Goal: Task Accomplishment & Management: Manage account settings

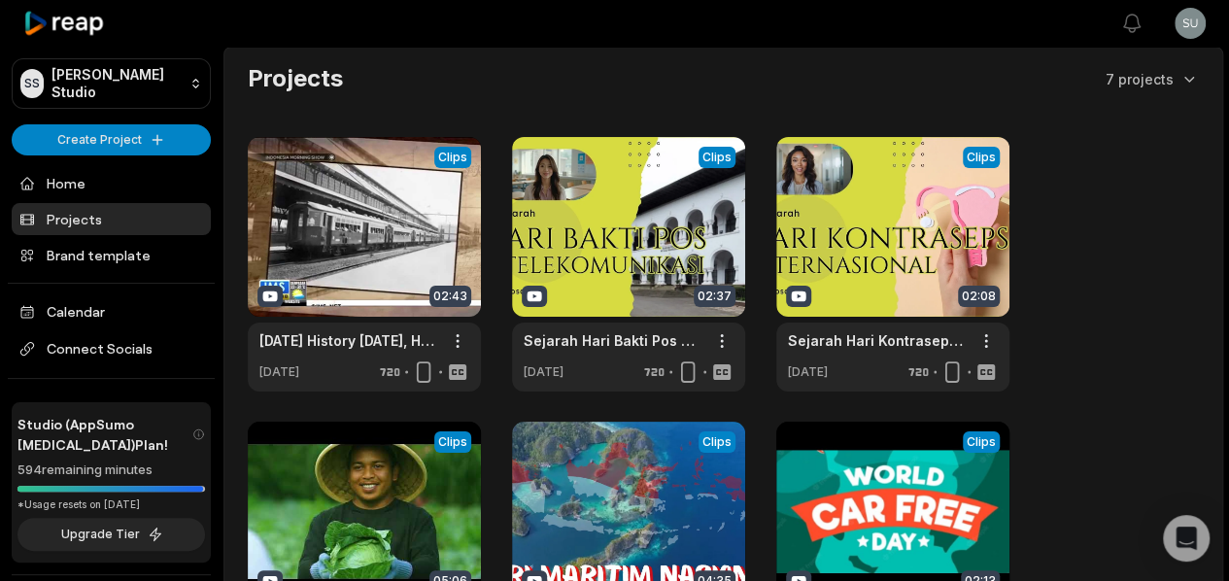
click at [1098, 312] on div "View Clips Clips 02:43 [DATE] History [DATE], Hari Kereta Api Nasional -IMS Ope…" at bounding box center [723, 549] width 951 height 824
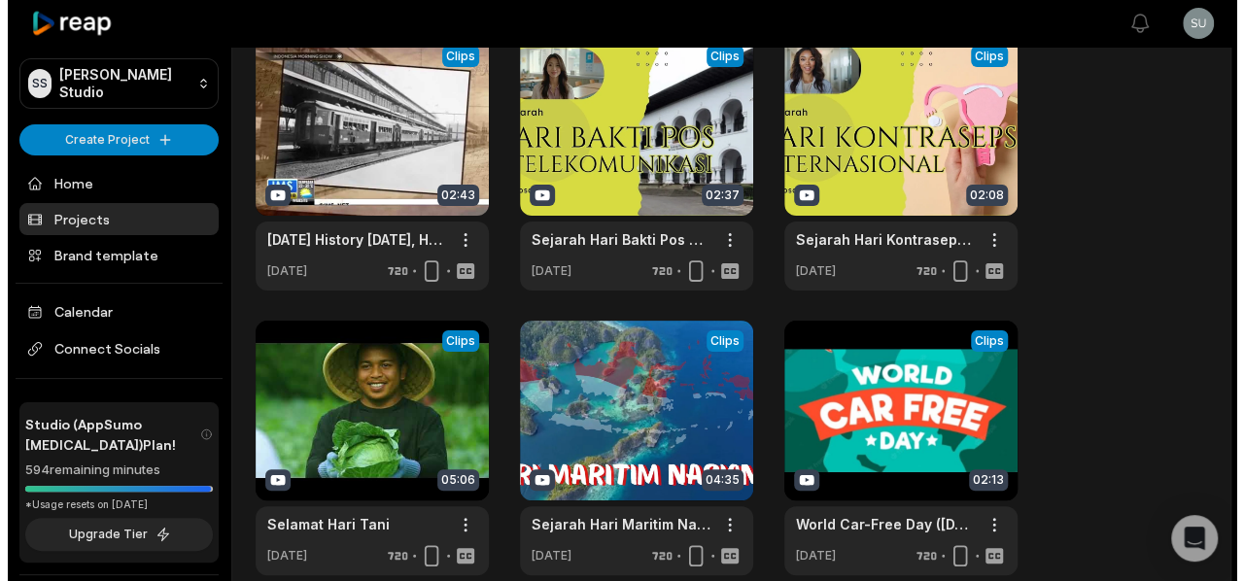
scroll to position [503, 0]
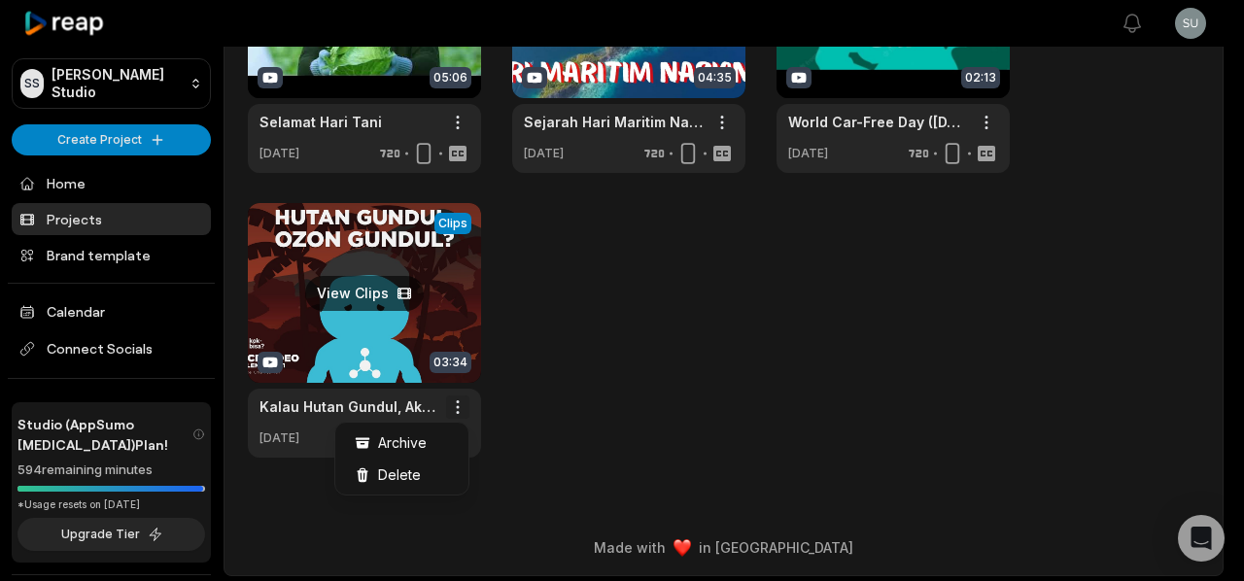
click at [430, 468] on div "Delete" at bounding box center [401, 475] width 125 height 32
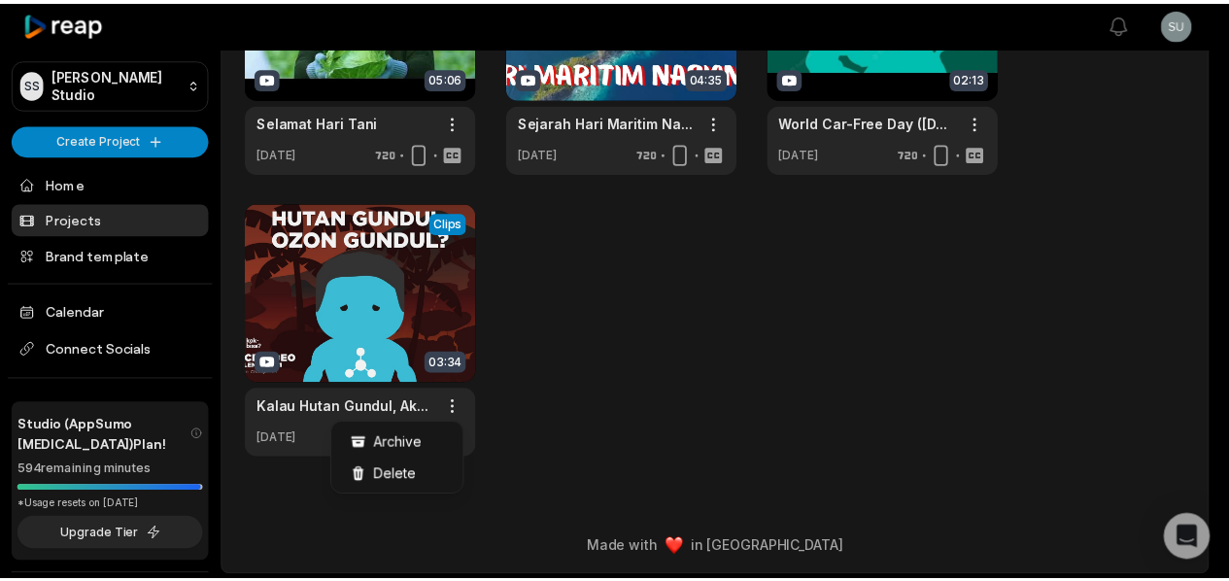
scroll to position [0, 0]
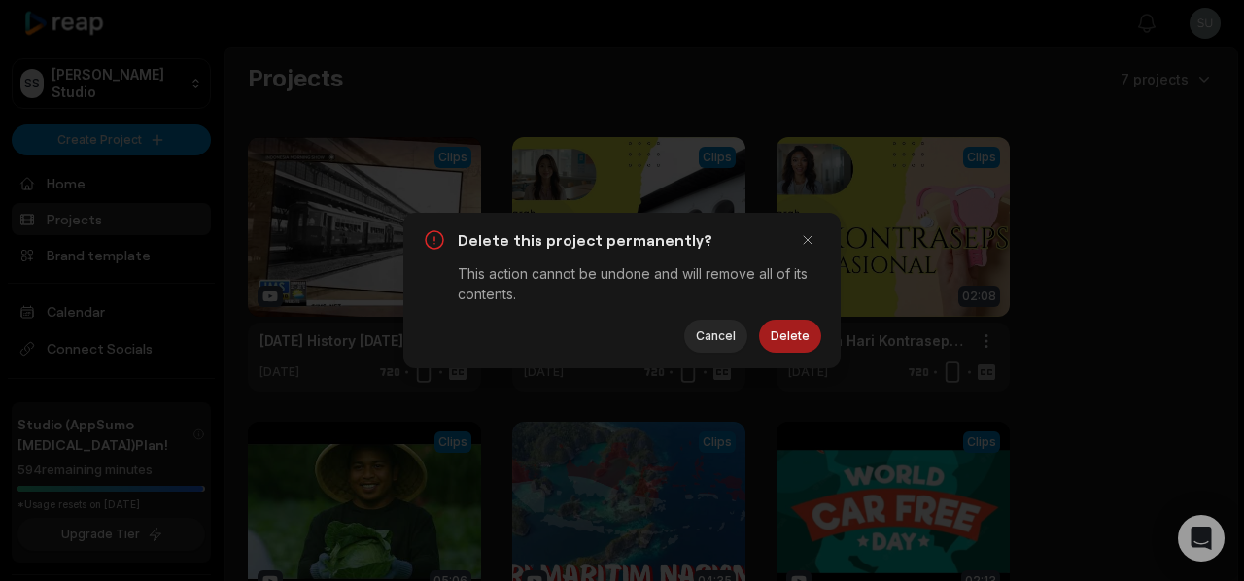
click at [795, 346] on button "Delete" at bounding box center [790, 336] width 62 height 33
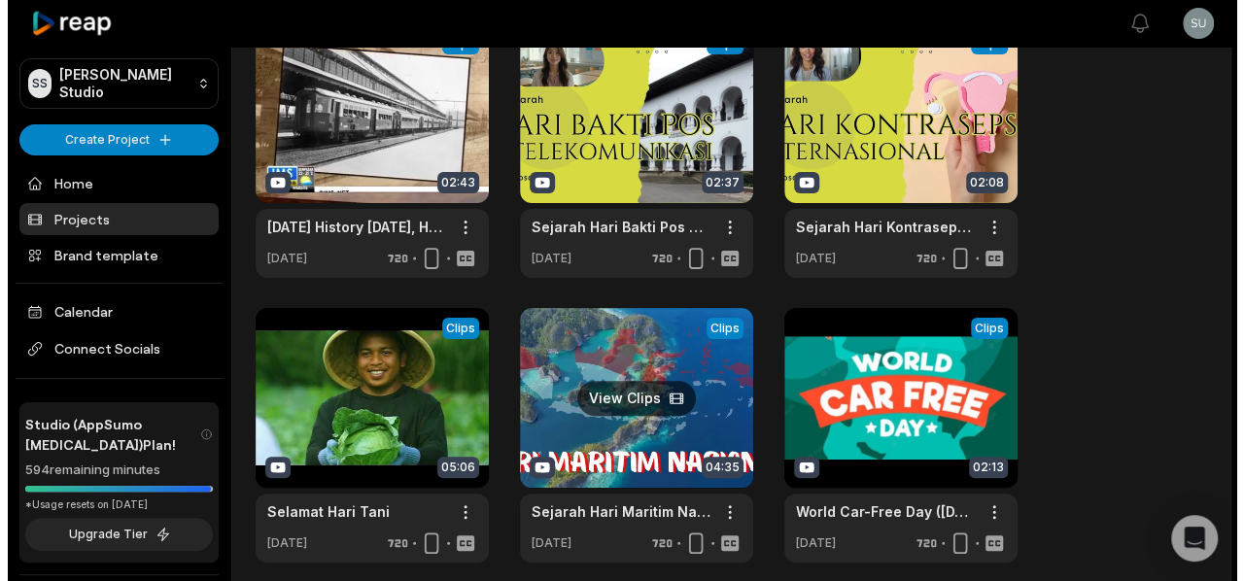
scroll to position [219, 0]
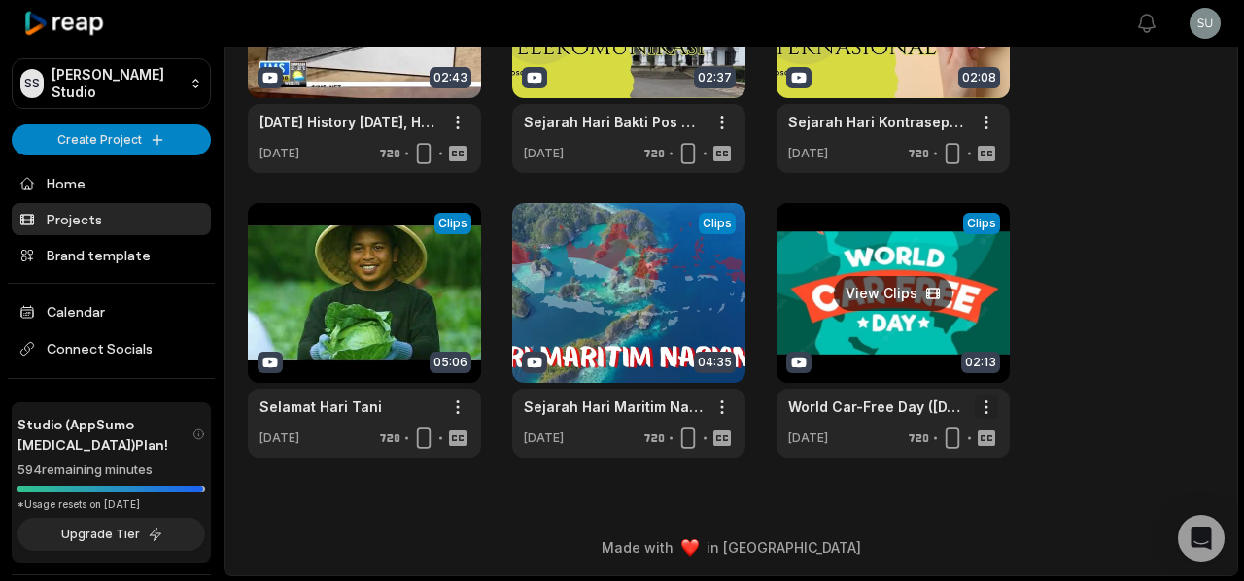
click at [988, 362] on html "SS [PERSON_NAME] Studio Create Project Home Projects Brand template Calendar Co…" at bounding box center [622, 71] width 1244 height 581
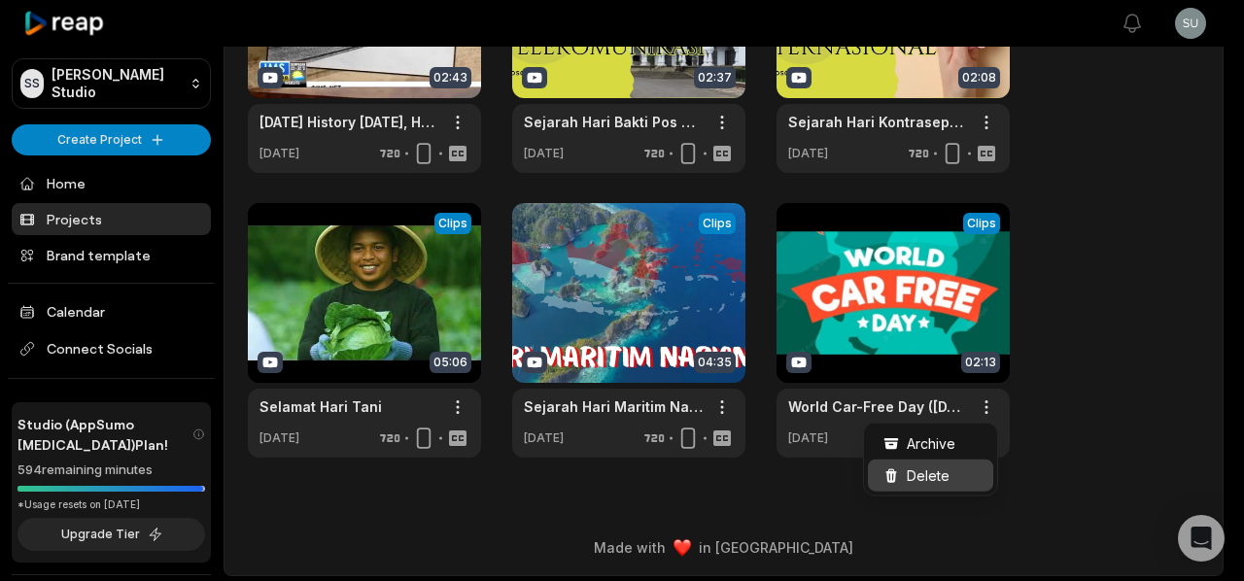
click at [942, 476] on span "Delete" at bounding box center [927, 475] width 43 height 20
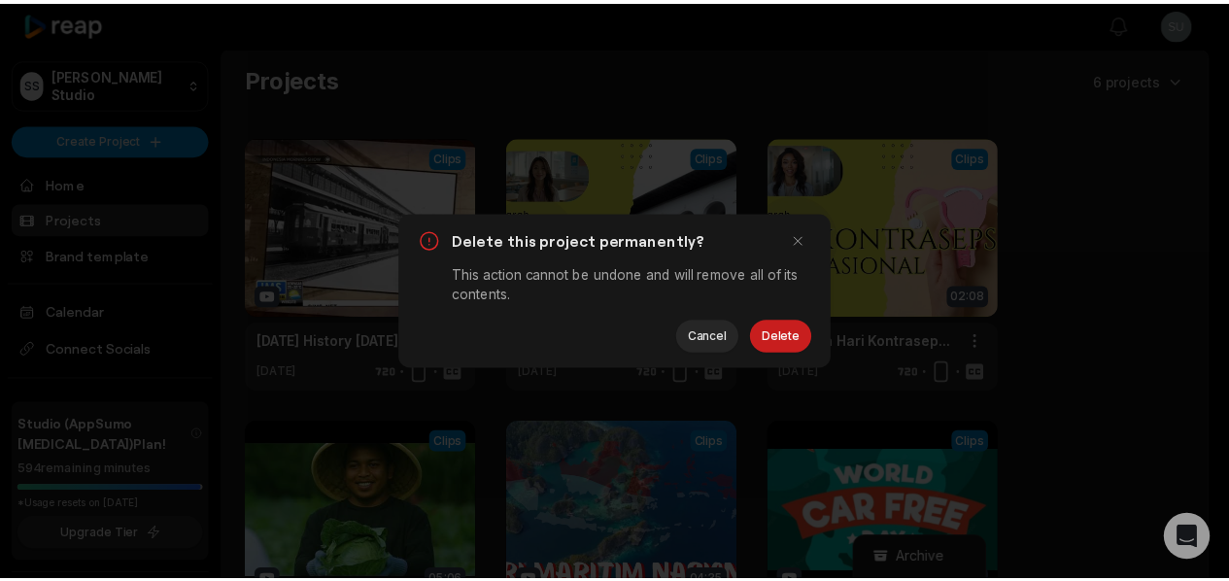
scroll to position [0, 0]
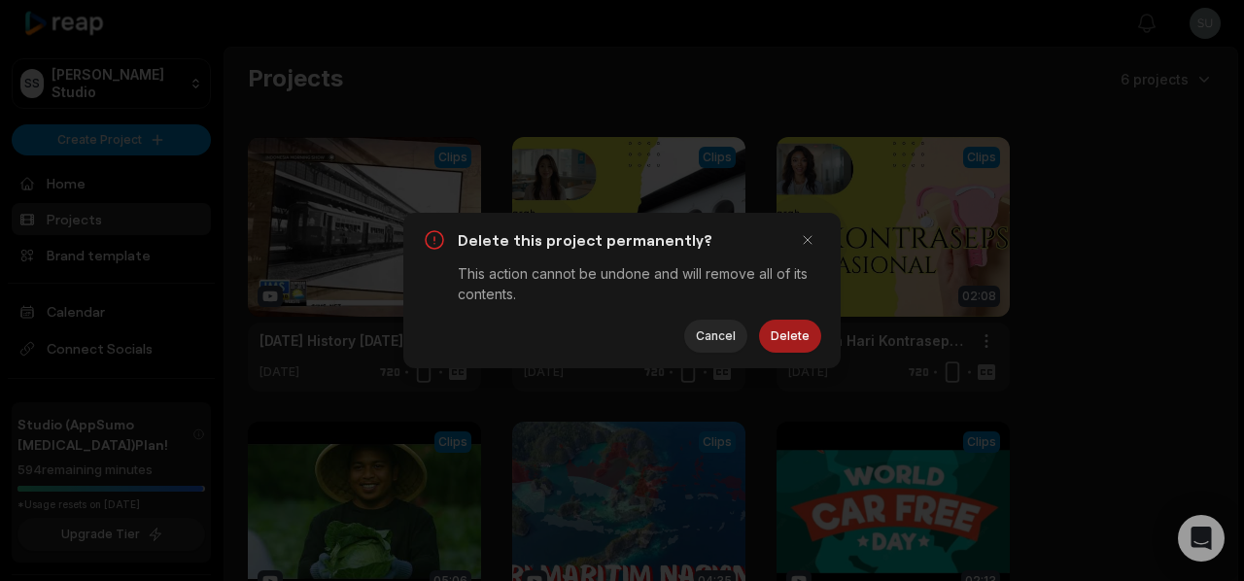
click at [779, 339] on button "Delete" at bounding box center [790, 336] width 62 height 33
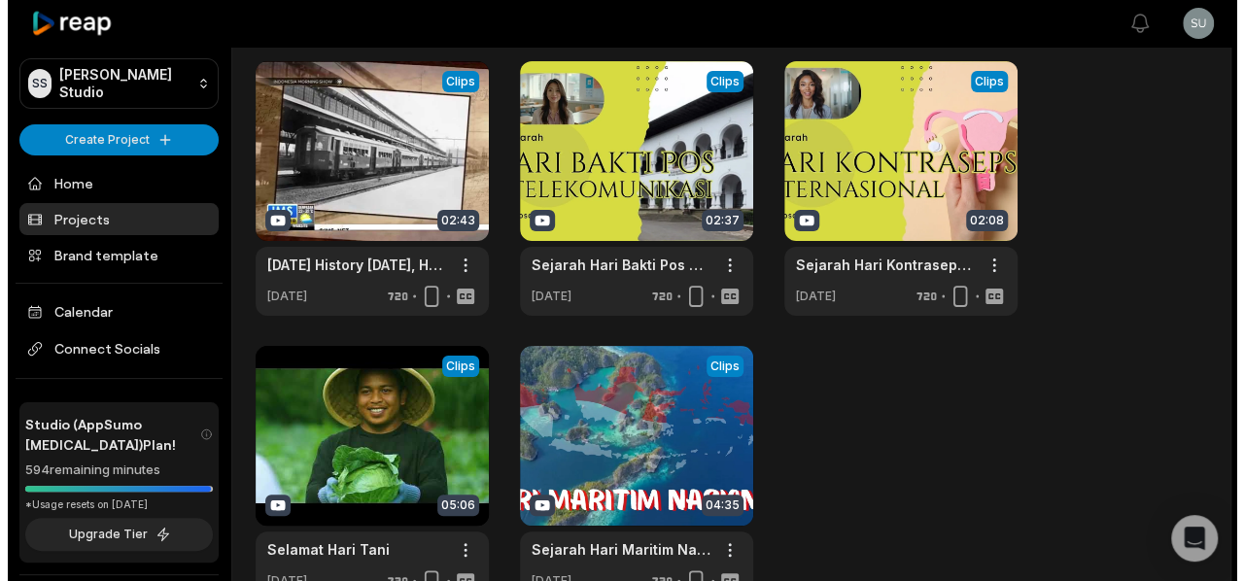
scroll to position [219, 0]
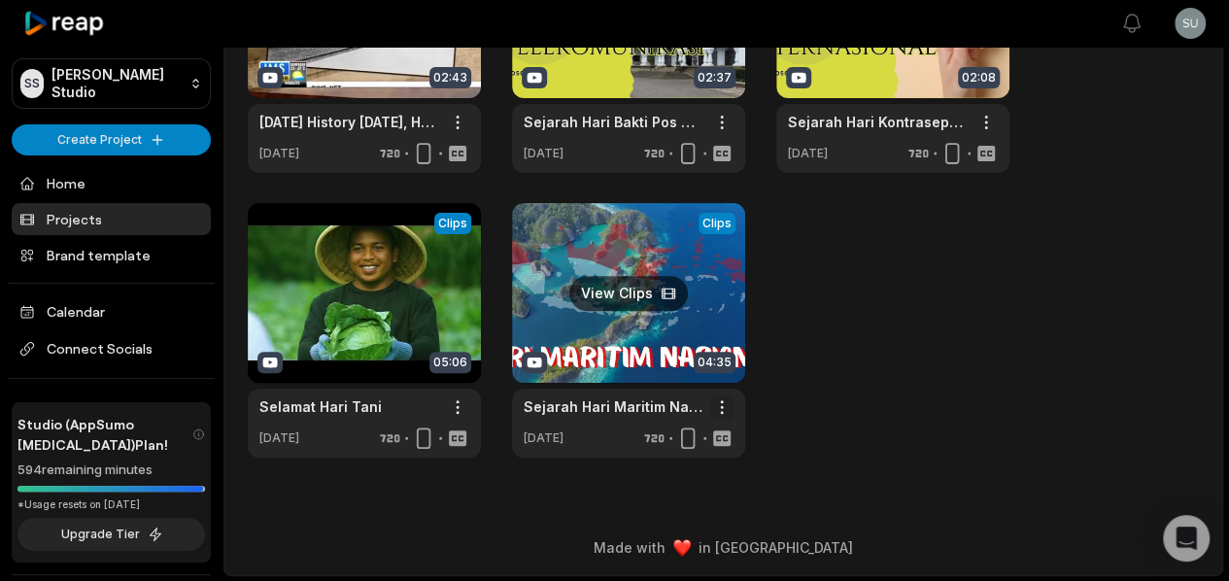
click at [725, 362] on html "SS [PERSON_NAME] Studio Create Project Home Projects Brand template Calendar Co…" at bounding box center [614, 71] width 1229 height 581
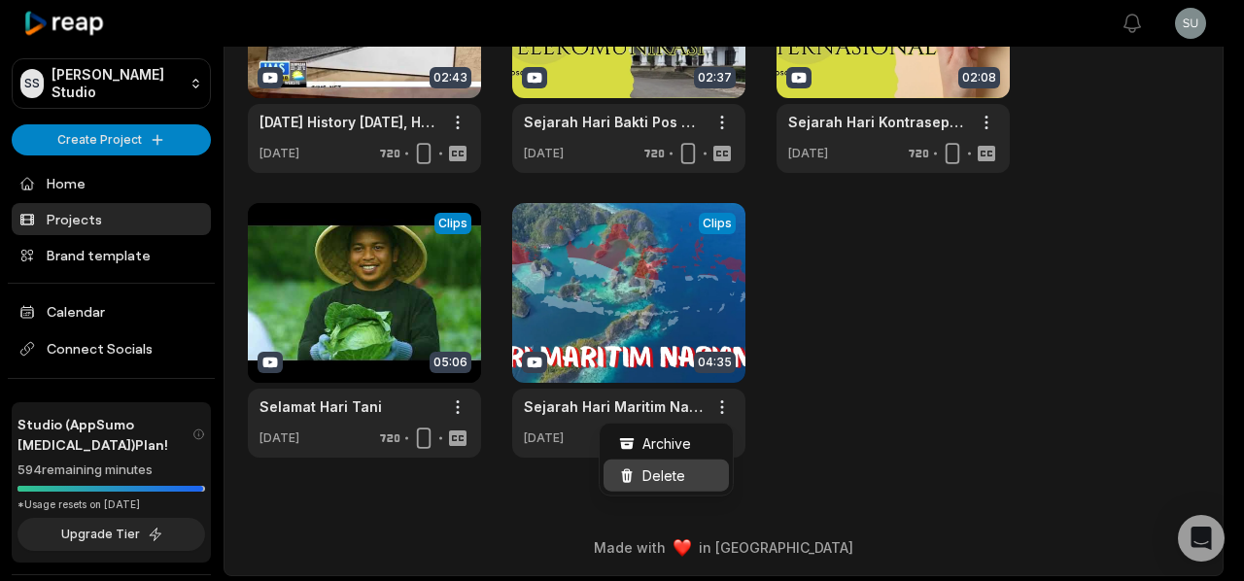
click at [676, 476] on span "Delete" at bounding box center [663, 475] width 43 height 20
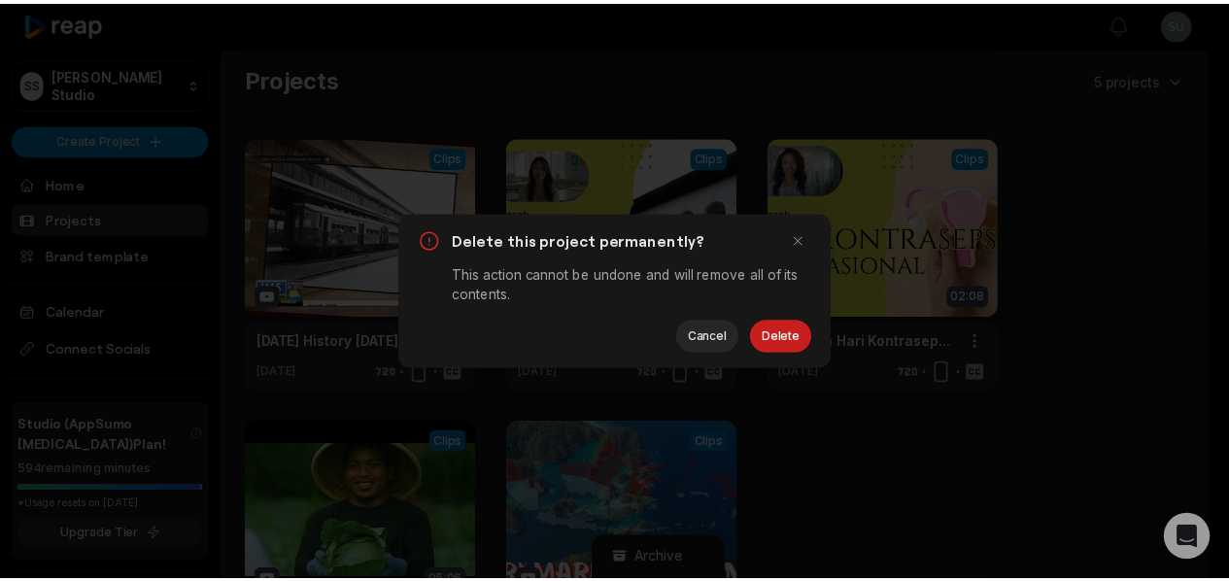
scroll to position [0, 0]
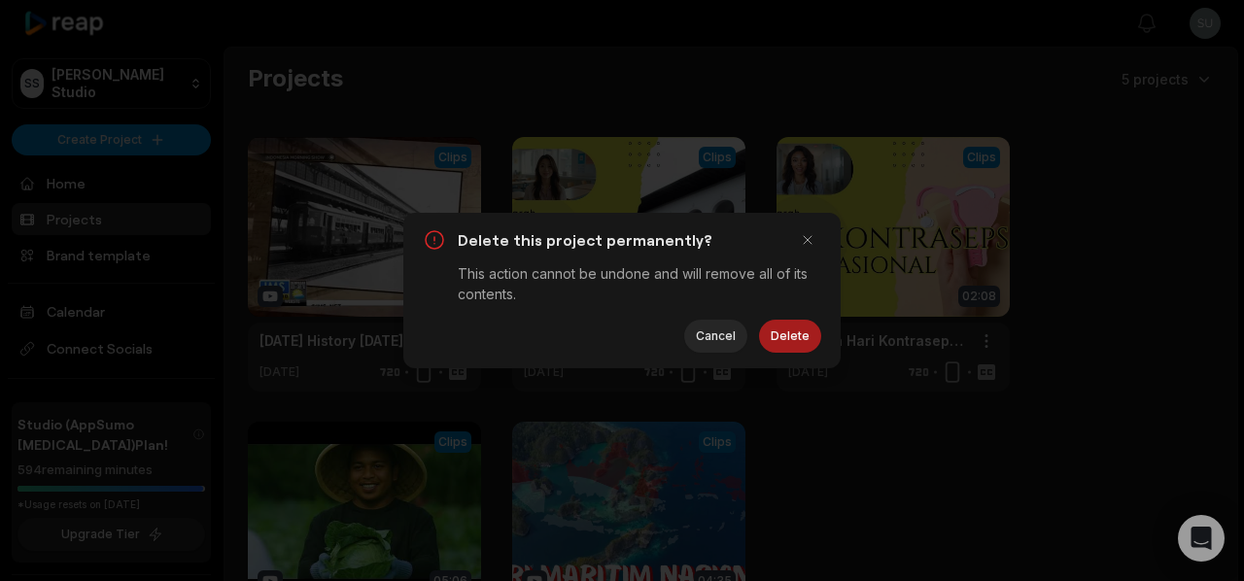
click at [787, 341] on button "Delete" at bounding box center [790, 336] width 62 height 33
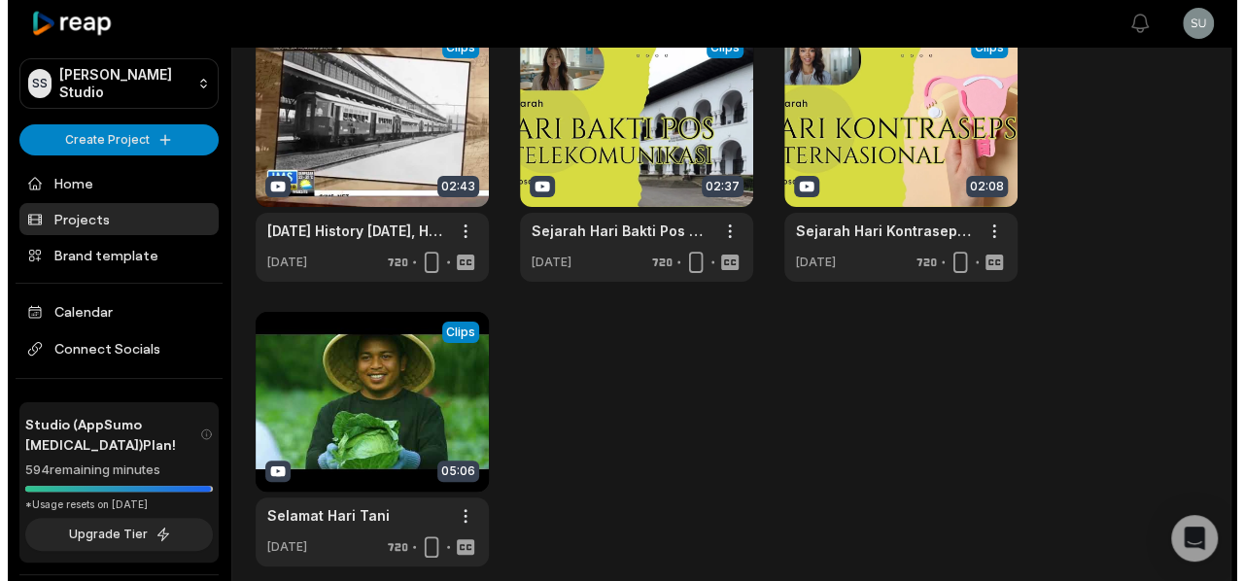
scroll to position [194, 0]
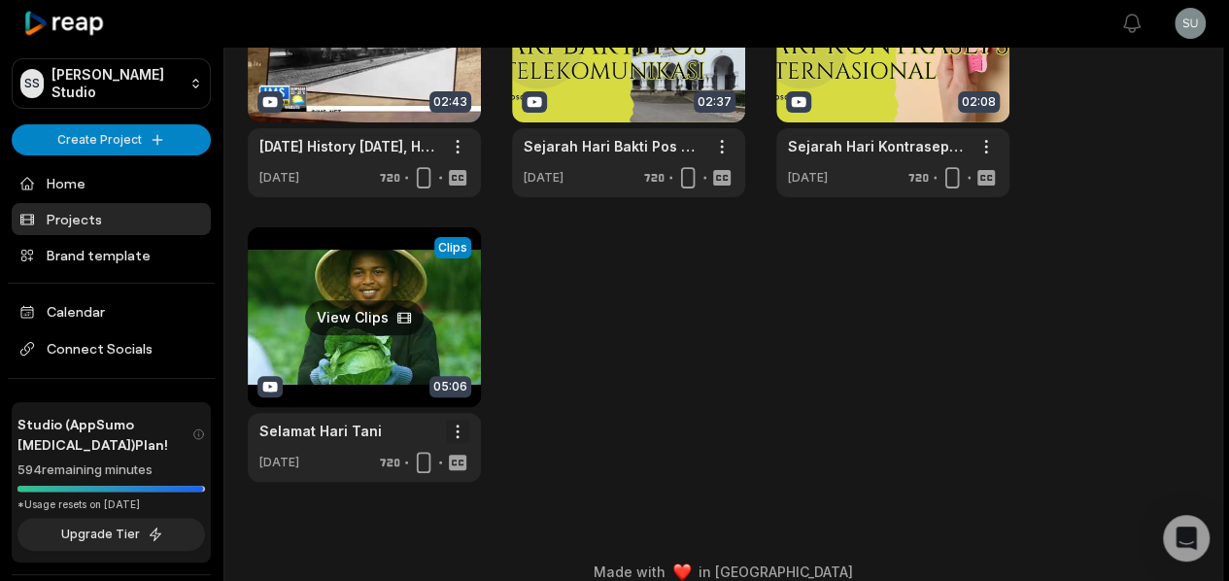
click at [458, 387] on html "SS [PERSON_NAME] Studio Create Project Home Projects Brand template Calendar Co…" at bounding box center [614, 96] width 1229 height 581
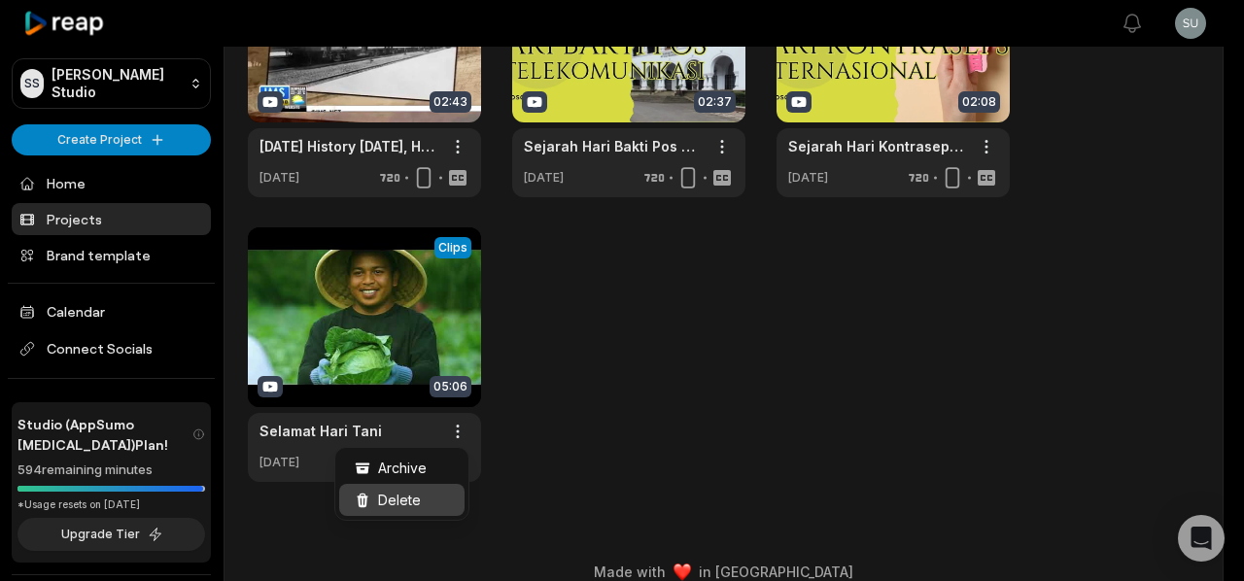
click at [428, 496] on div "Delete" at bounding box center [401, 500] width 125 height 32
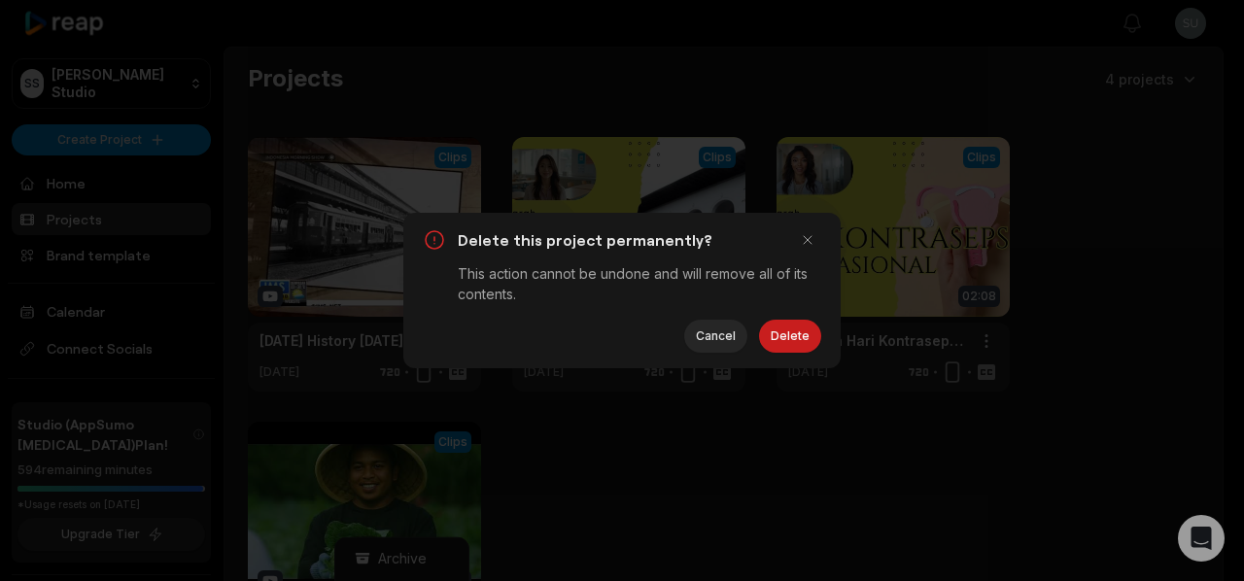
scroll to position [0, 0]
click at [779, 338] on button "Delete" at bounding box center [790, 336] width 62 height 33
